Goal: Task Accomplishment & Management: Manage account settings

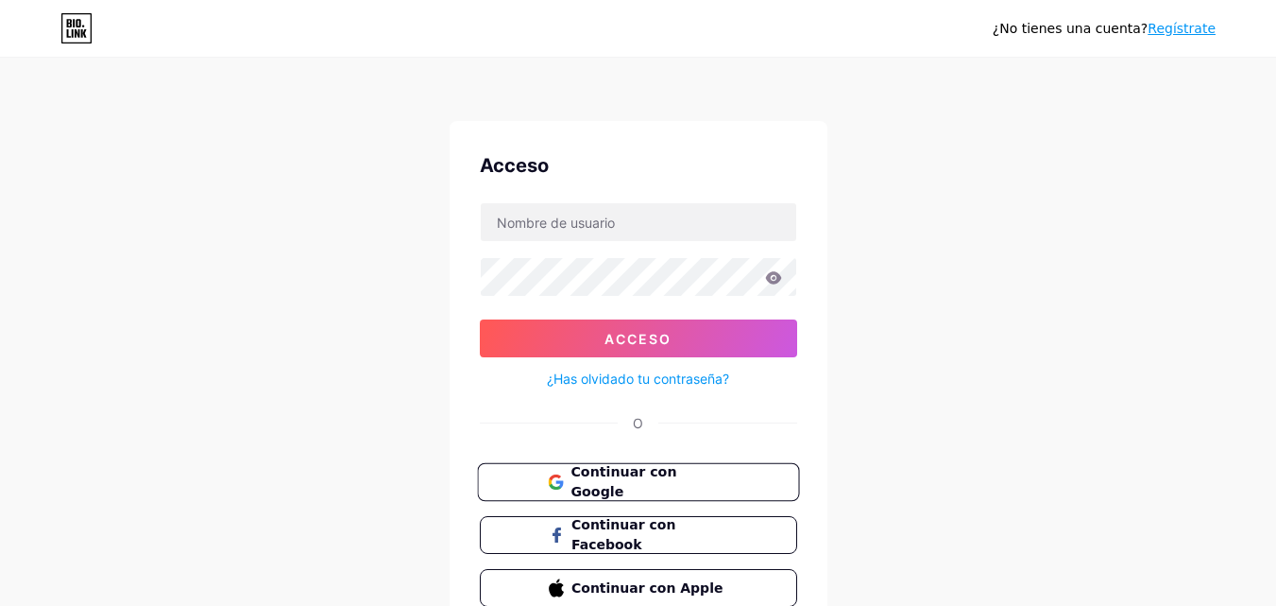
click at [676, 477] on font "Continuar con Google" at bounding box center [624, 482] width 106 height 36
click at [676, 484] on font "Continuar con Google" at bounding box center [624, 482] width 106 height 36
click at [735, 464] on button "Continuar con Google" at bounding box center [638, 482] width 322 height 39
click at [757, 466] on button "Continuar con Google" at bounding box center [638, 482] width 322 height 39
click at [706, 473] on span "Continuar con Google" at bounding box center [650, 482] width 158 height 41
